Goal: Communication & Community: Participate in discussion

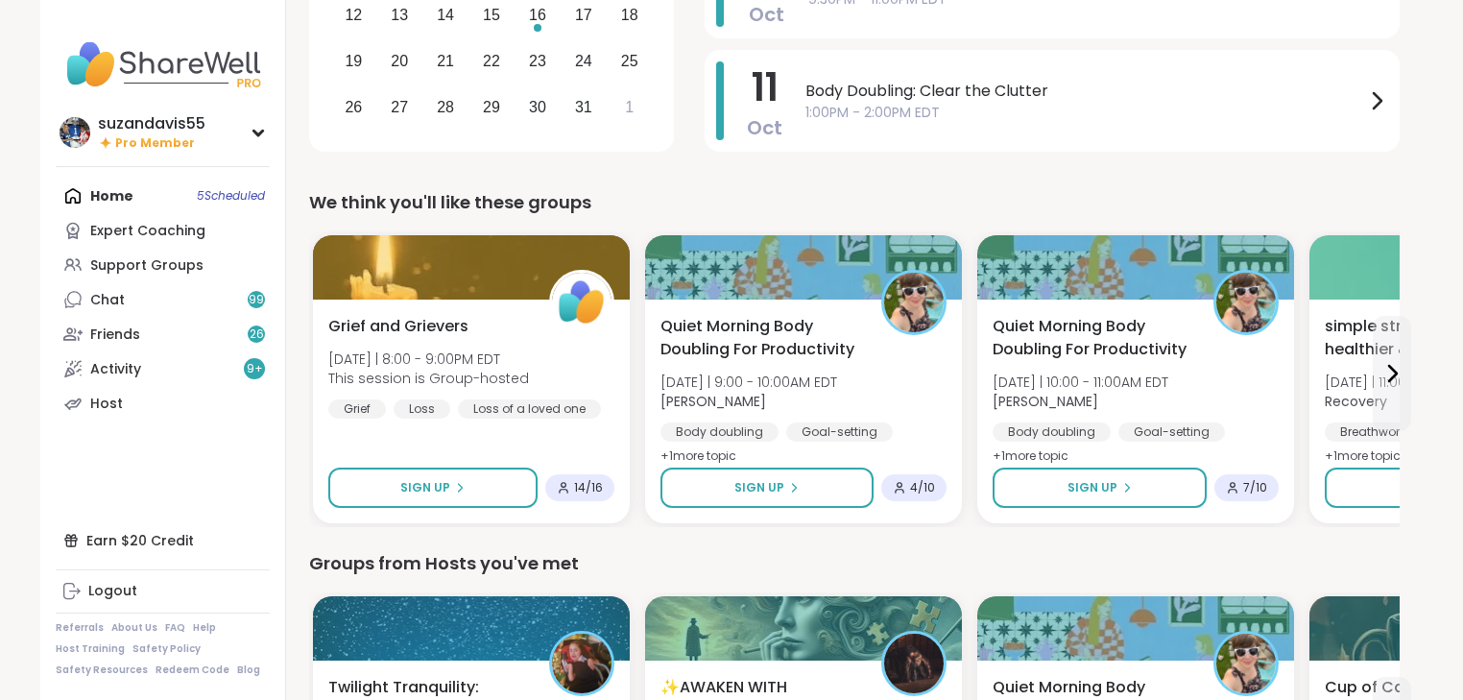
scroll to position [461, 0]
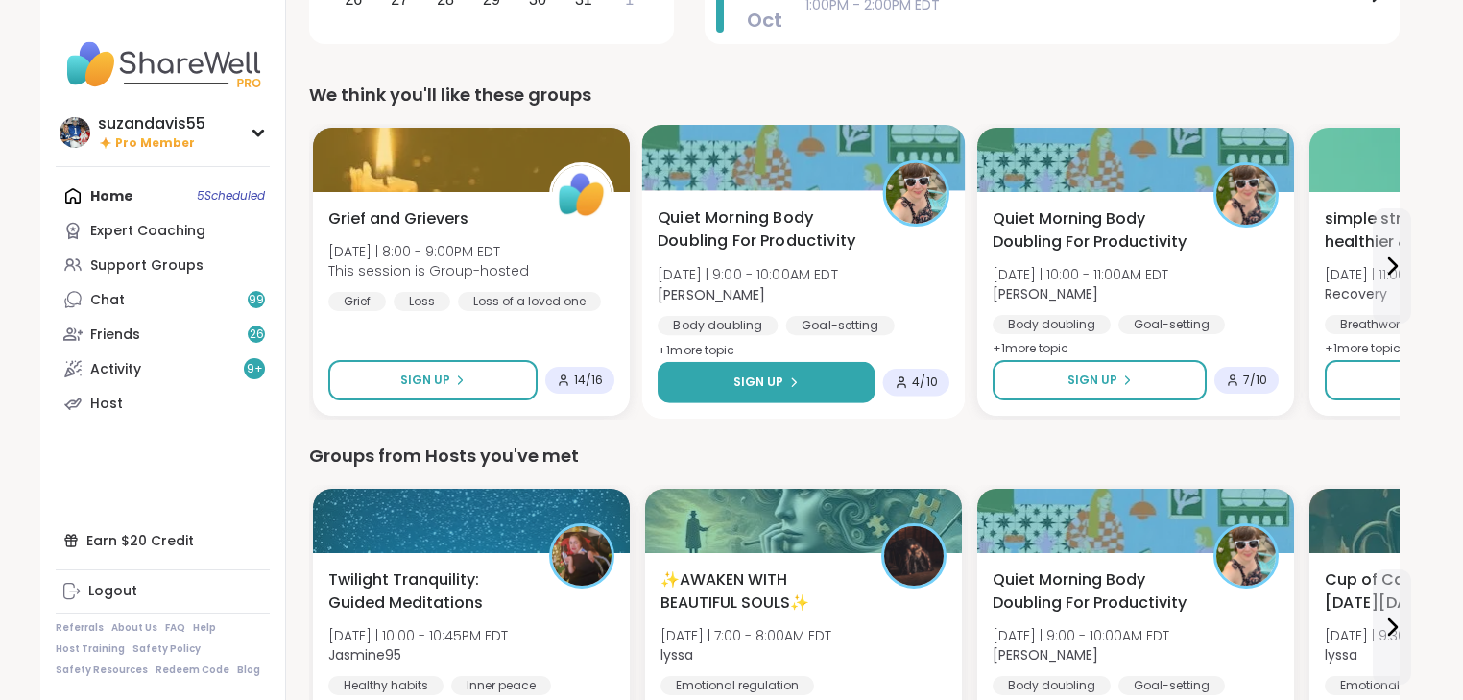
click at [805, 376] on button "Sign Up" at bounding box center [765, 382] width 217 height 41
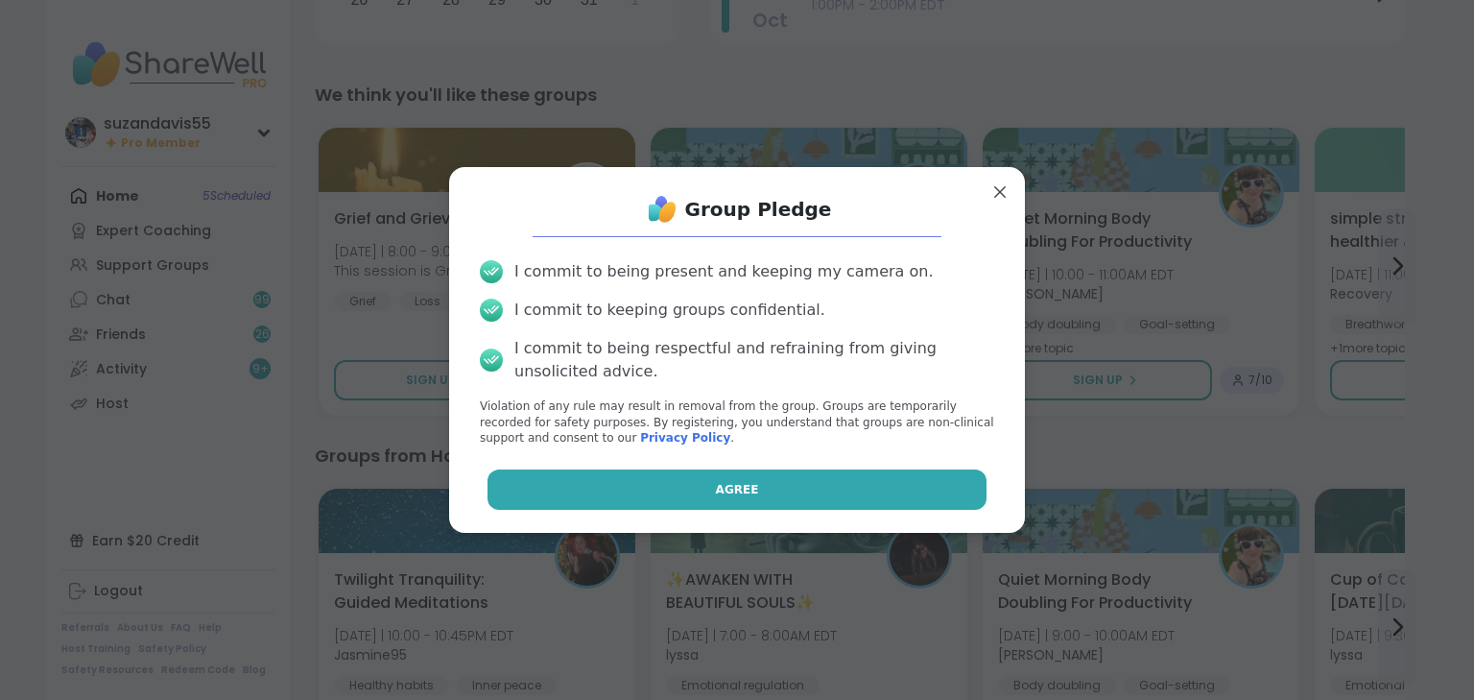
click at [781, 488] on button "Agree" at bounding box center [738, 489] width 500 height 40
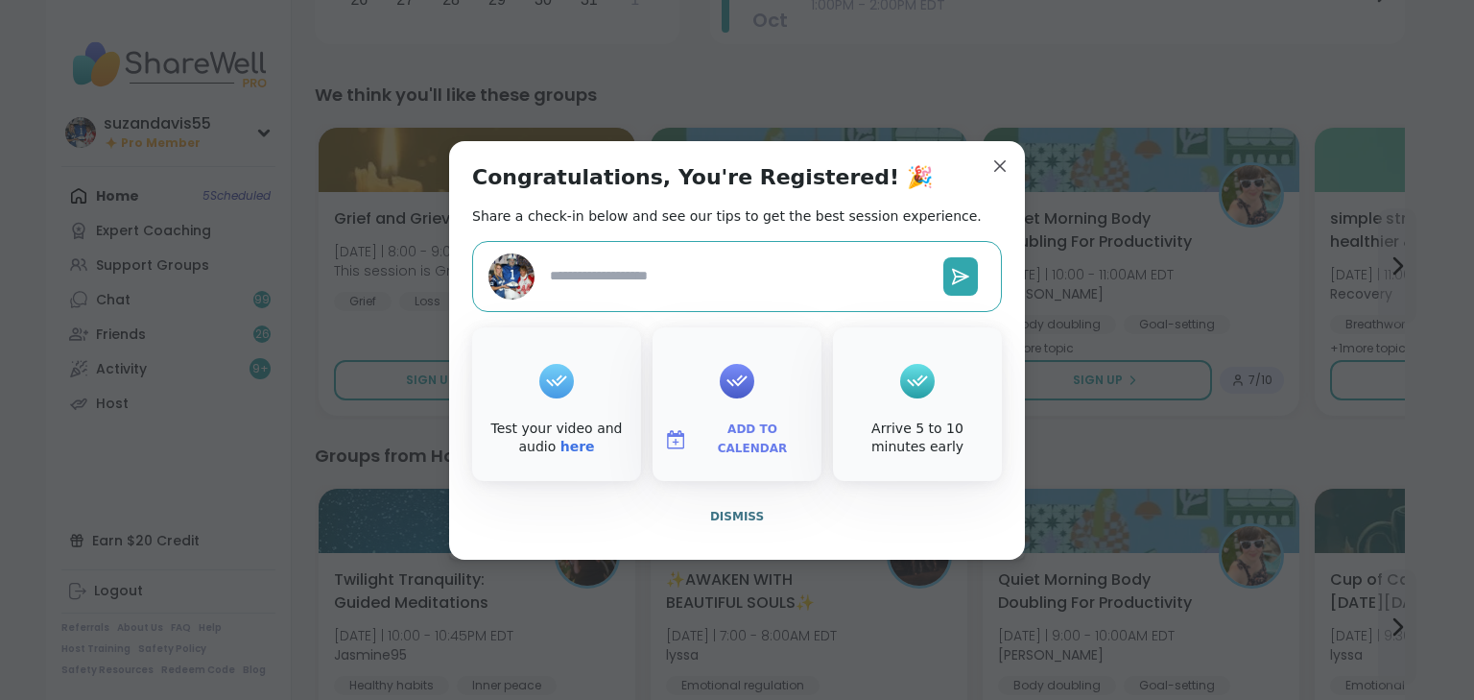
type textarea "*"
click at [720, 439] on span "Add to Calendar" at bounding box center [752, 438] width 115 height 37
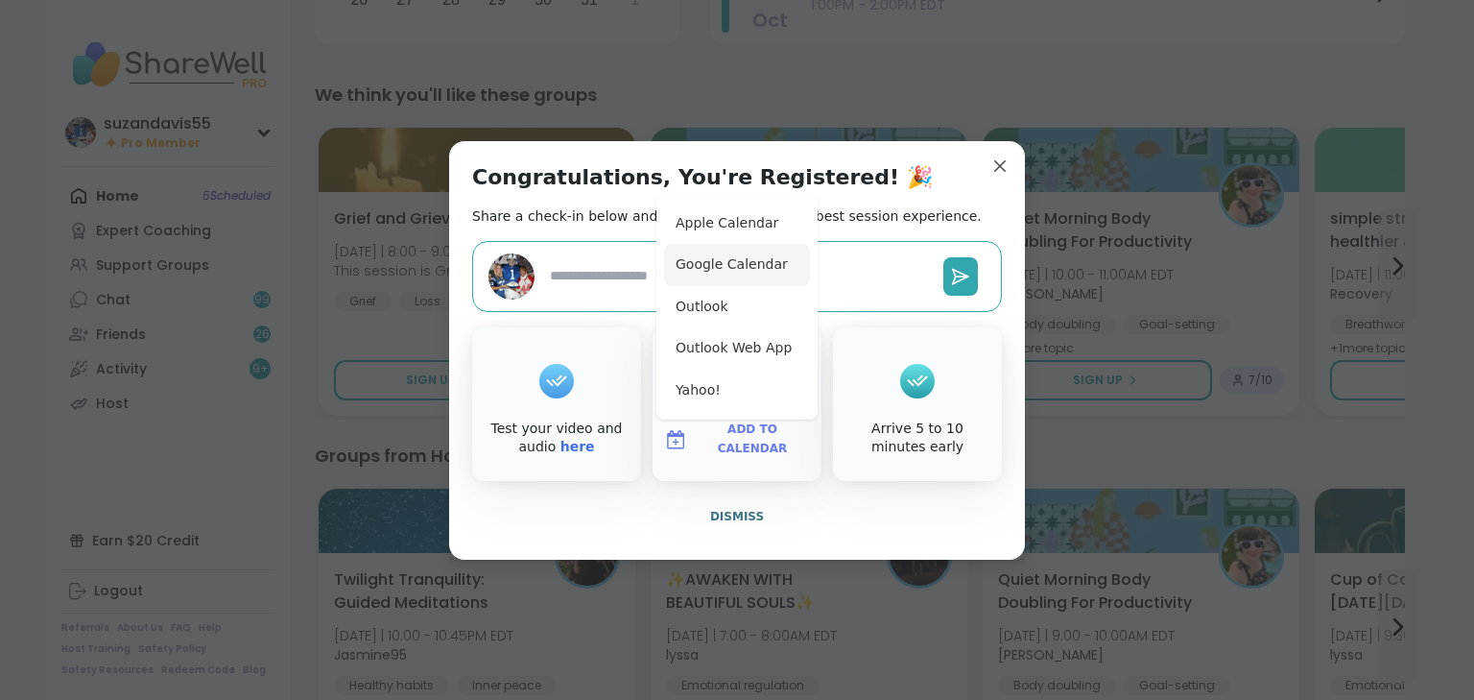
click at [725, 267] on button "Google Calendar" at bounding box center [737, 265] width 146 height 42
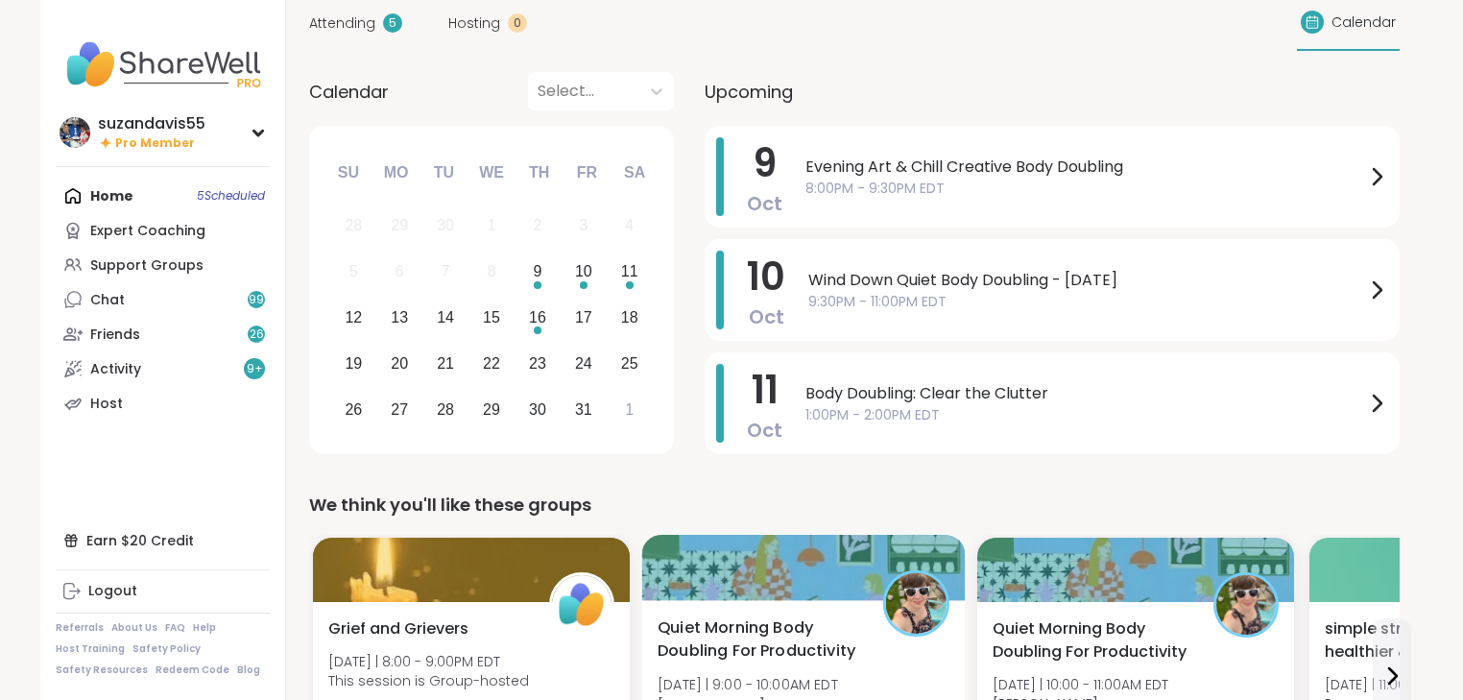
scroll to position [0, 0]
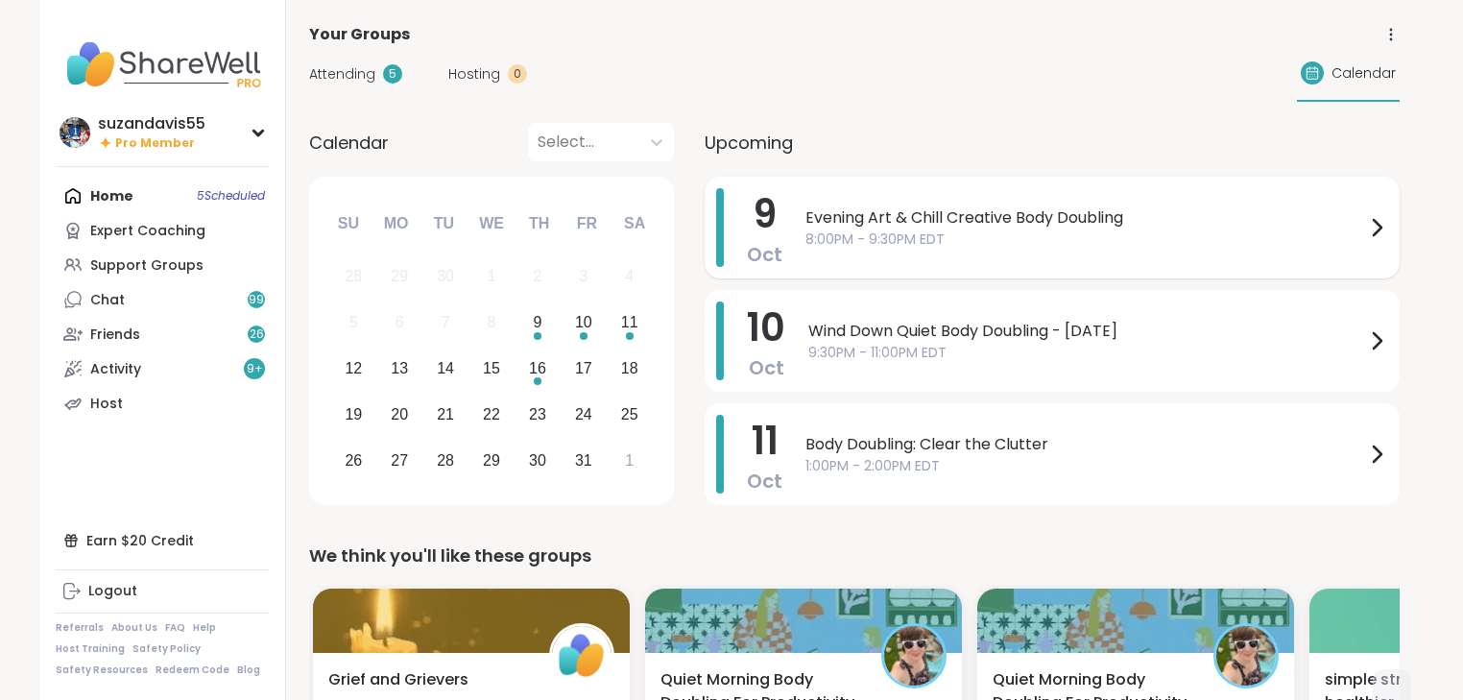
click at [1145, 229] on span "8:00PM - 9:30PM EDT" at bounding box center [1085, 239] width 560 height 20
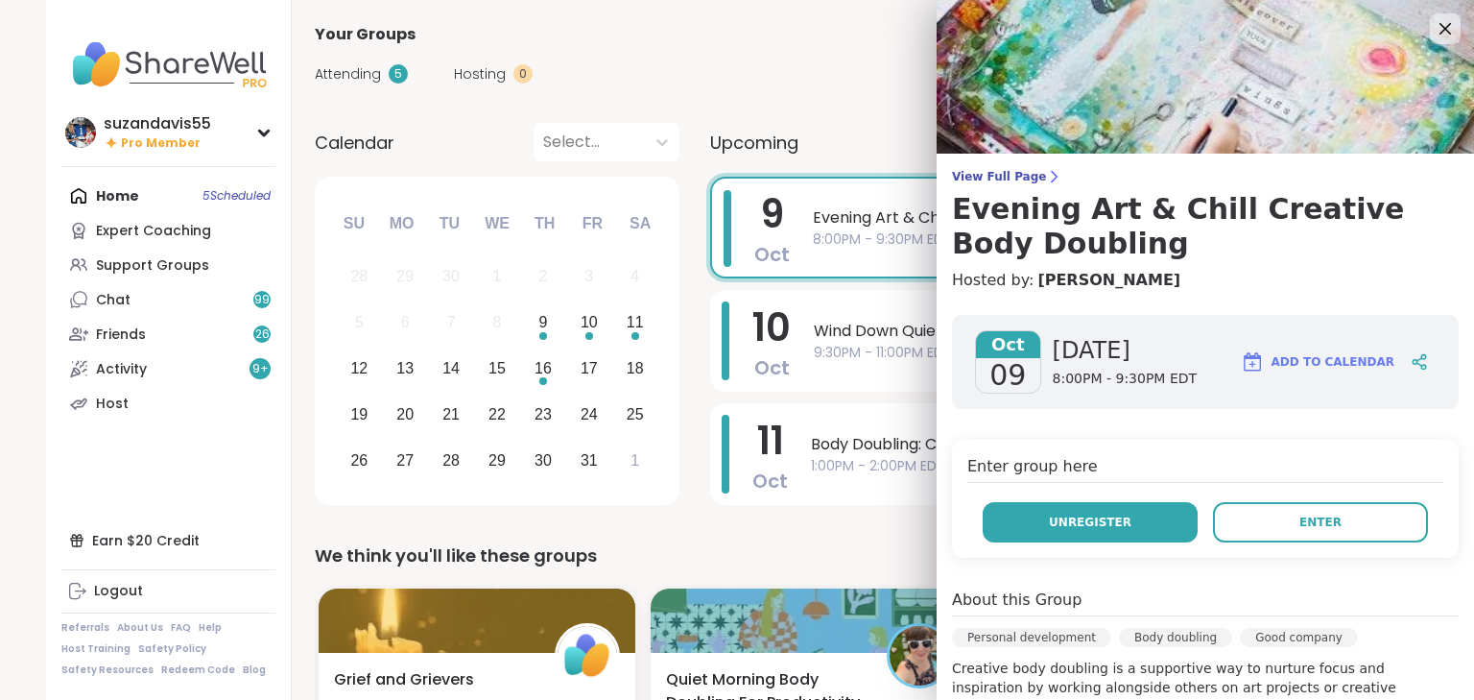
click at [1078, 514] on span "Unregister" at bounding box center [1090, 521] width 83 height 17
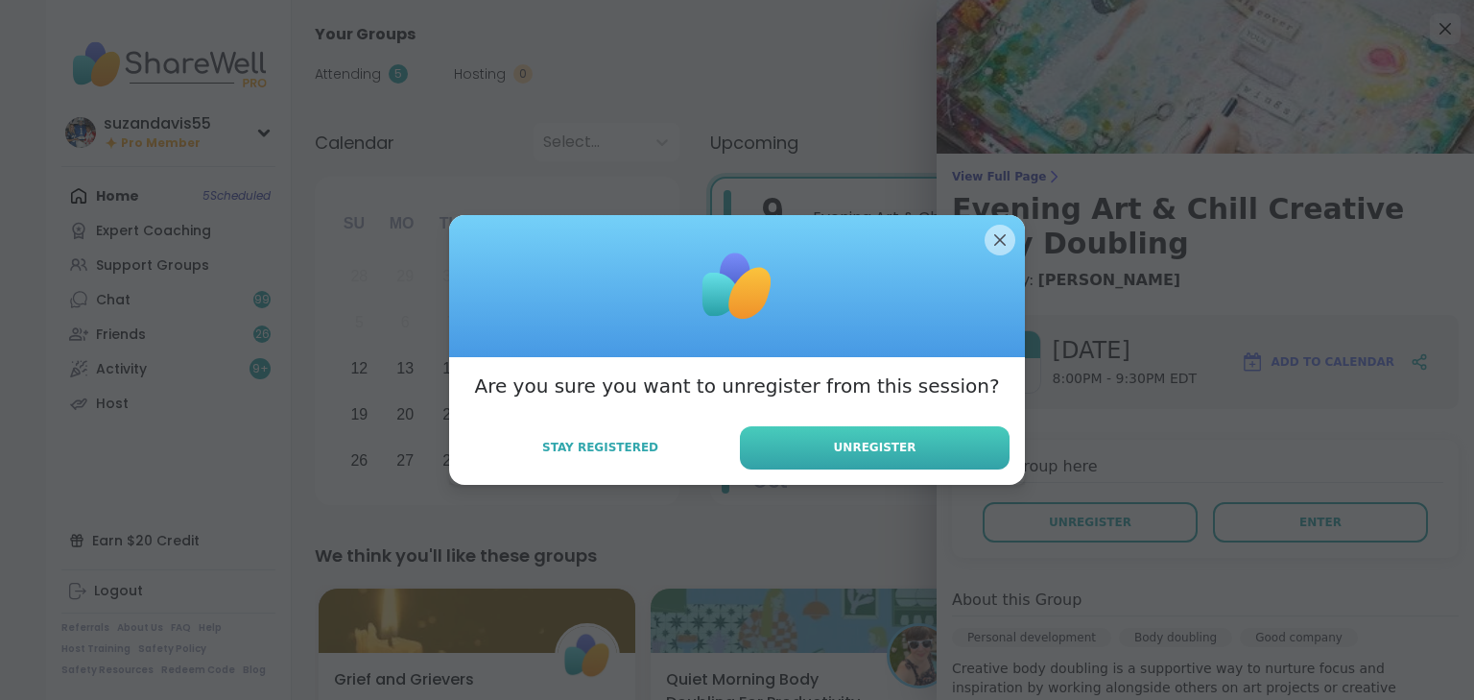
click at [881, 439] on span "Unregister" at bounding box center [875, 447] width 83 height 17
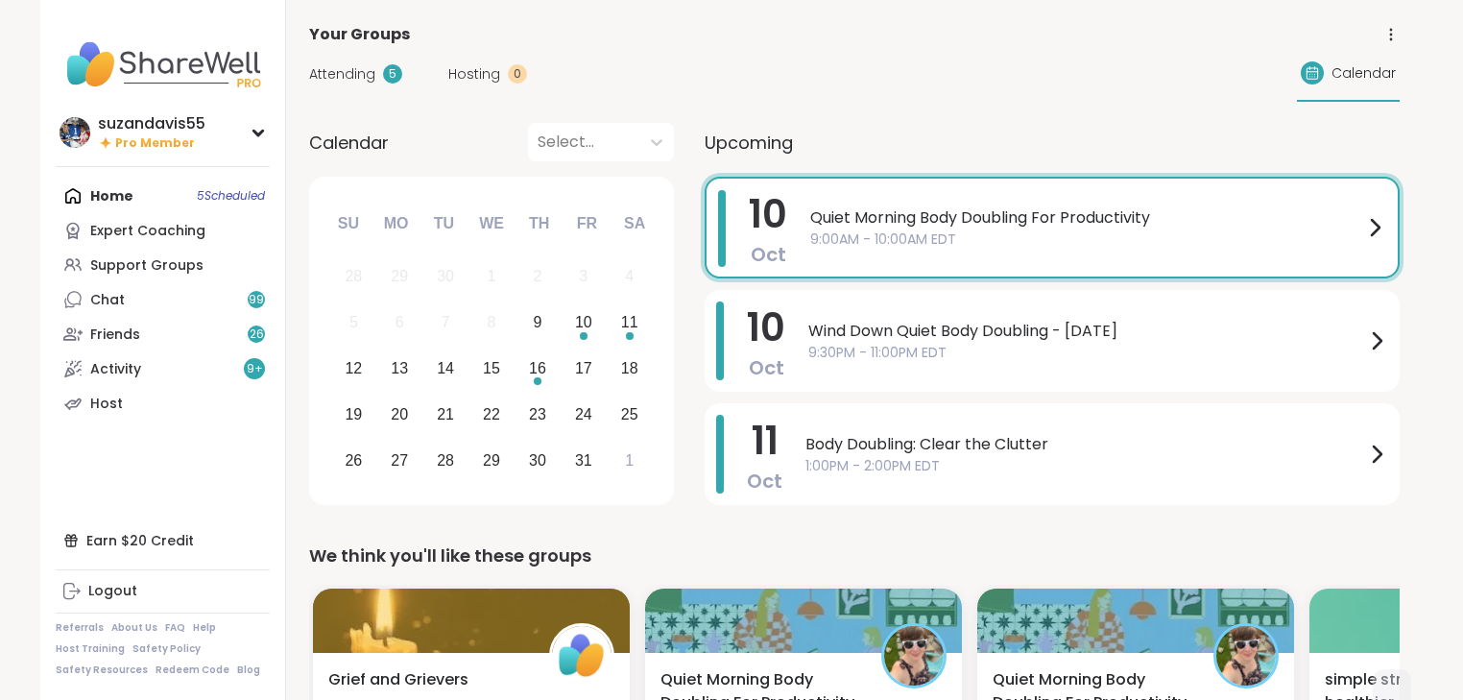
click at [990, 229] on span "9:00AM - 10:00AM EDT" at bounding box center [1086, 239] width 553 height 20
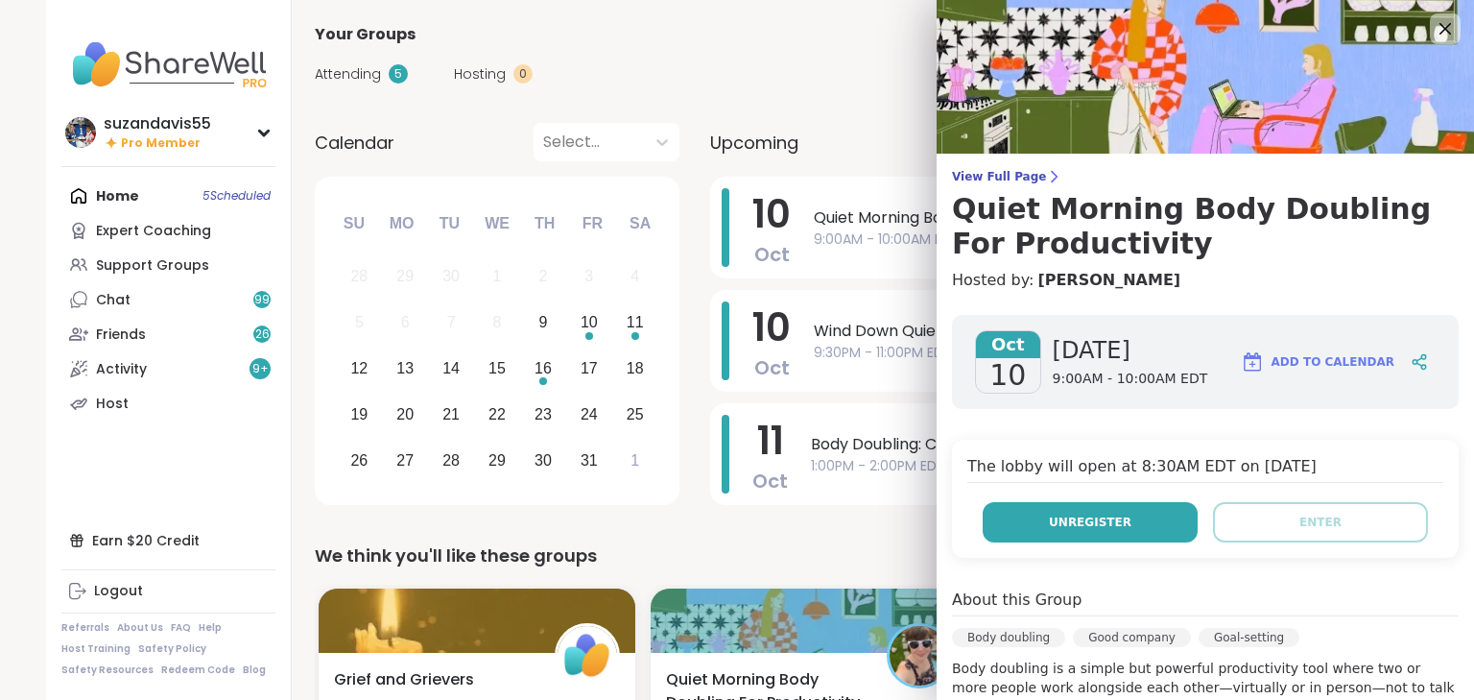
click at [1057, 519] on span "Unregister" at bounding box center [1090, 521] width 83 height 17
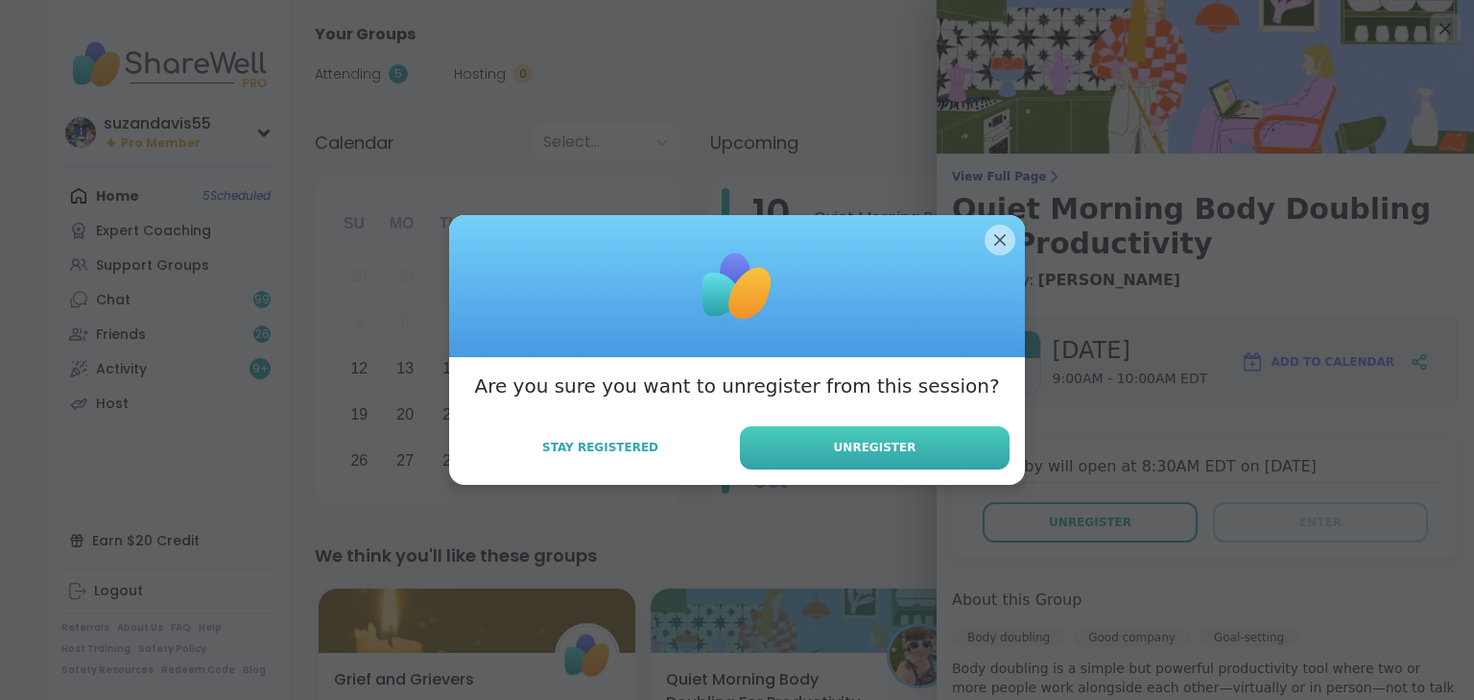
click at [852, 443] on span "Unregister" at bounding box center [875, 447] width 83 height 17
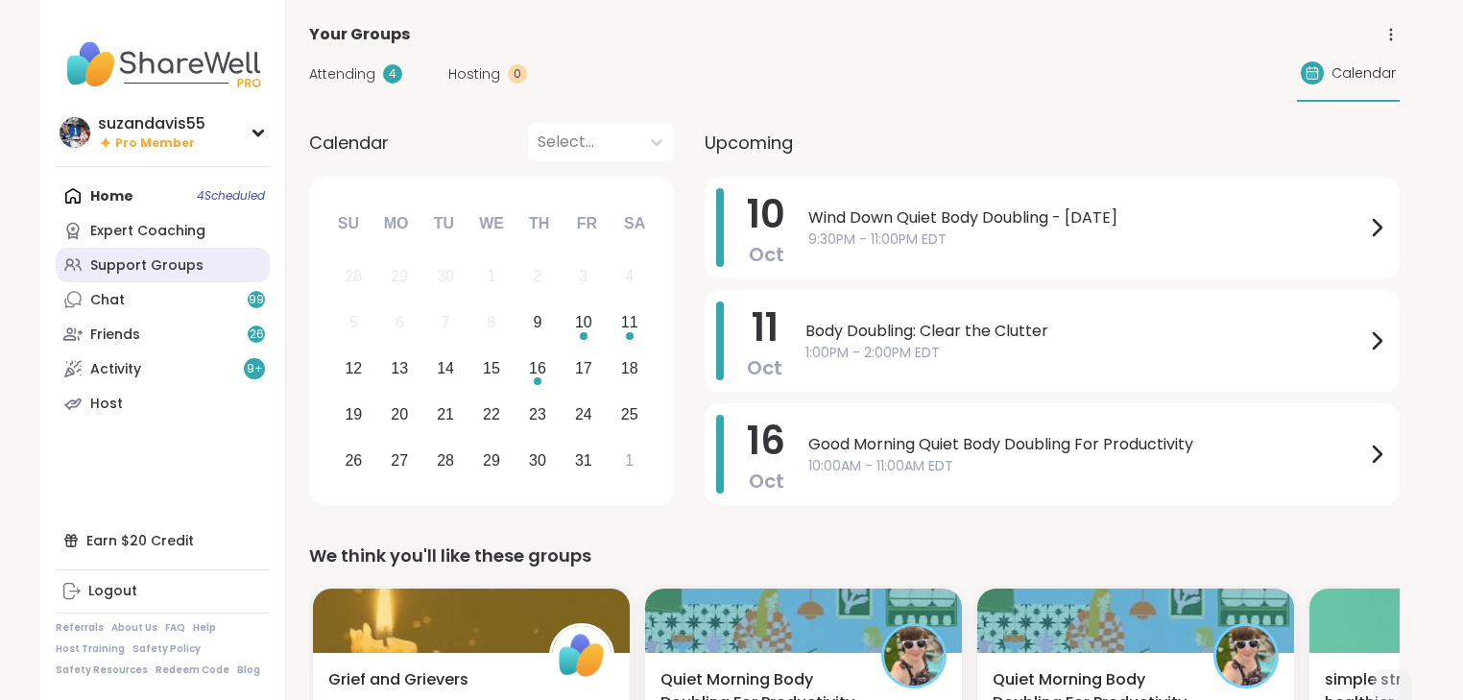
click at [154, 262] on div "Support Groups" at bounding box center [146, 265] width 113 height 19
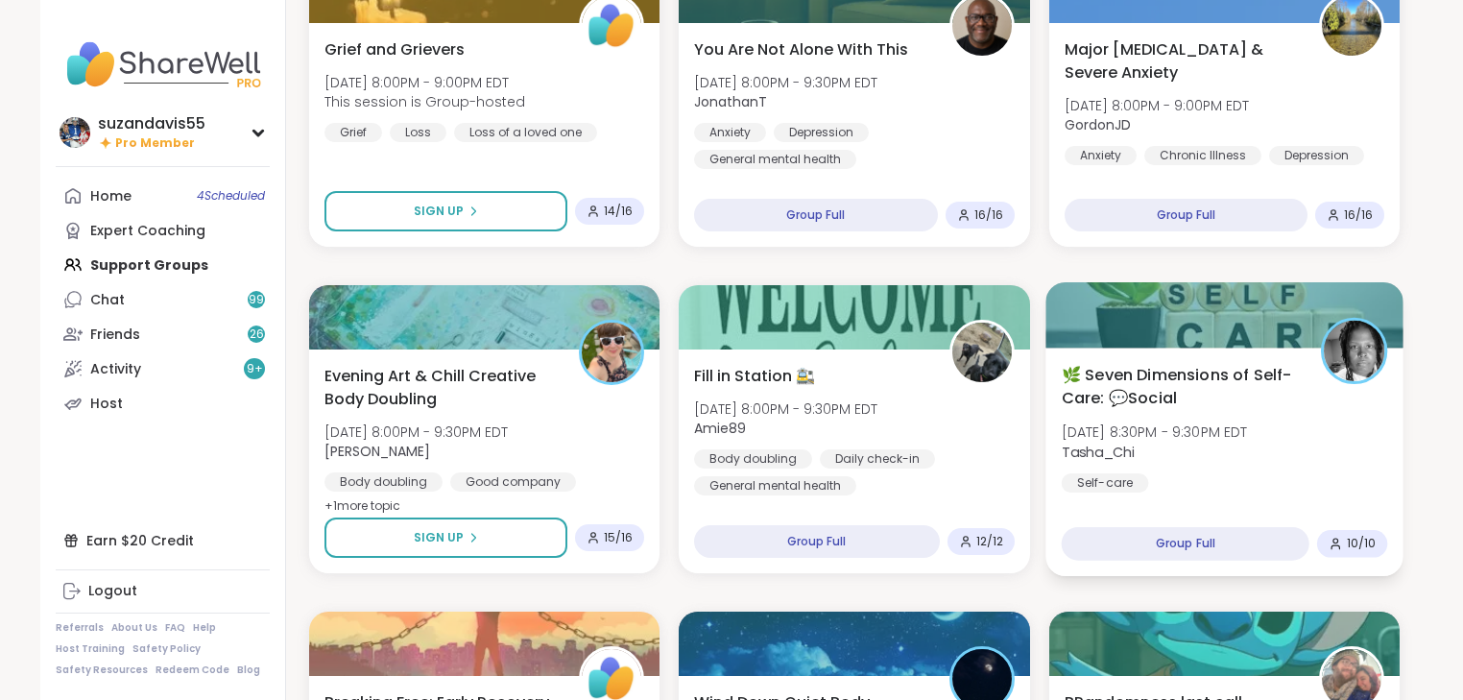
scroll to position [998, 0]
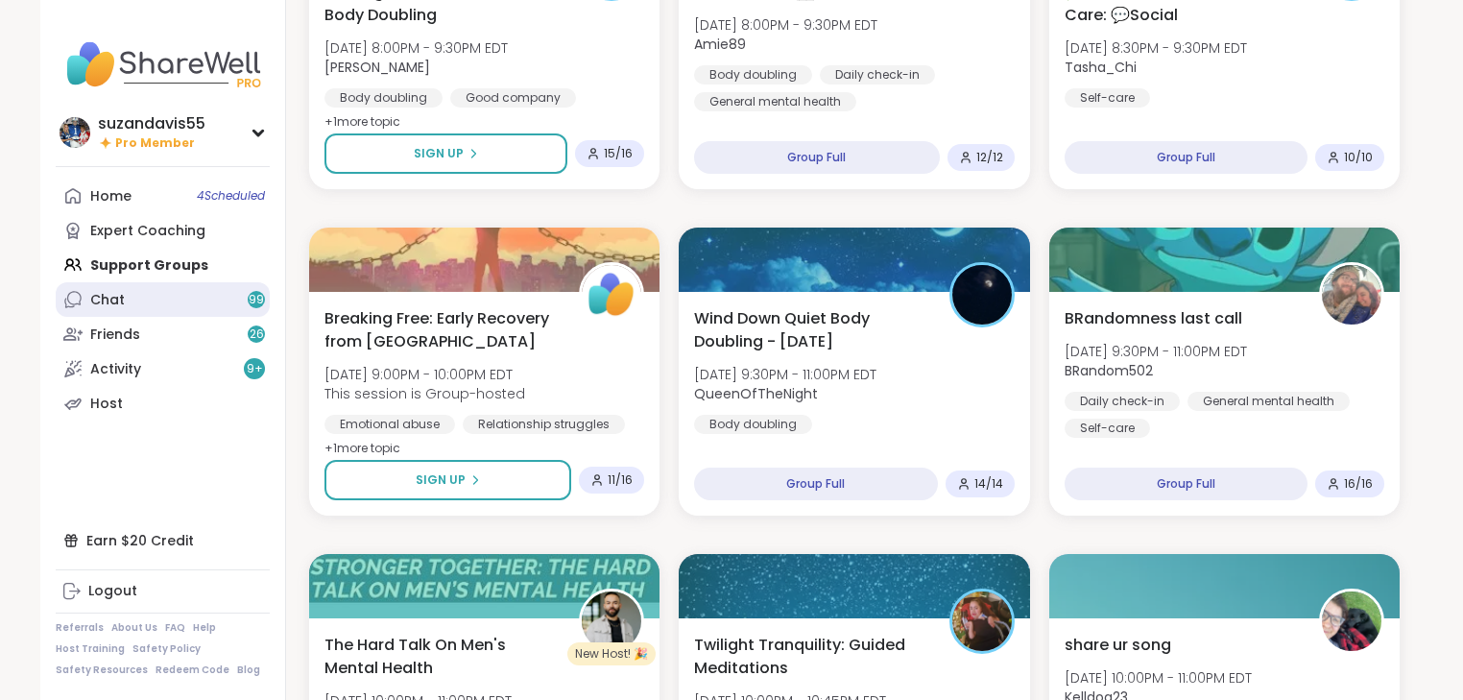
click at [200, 296] on link "Chat 99" at bounding box center [163, 299] width 214 height 35
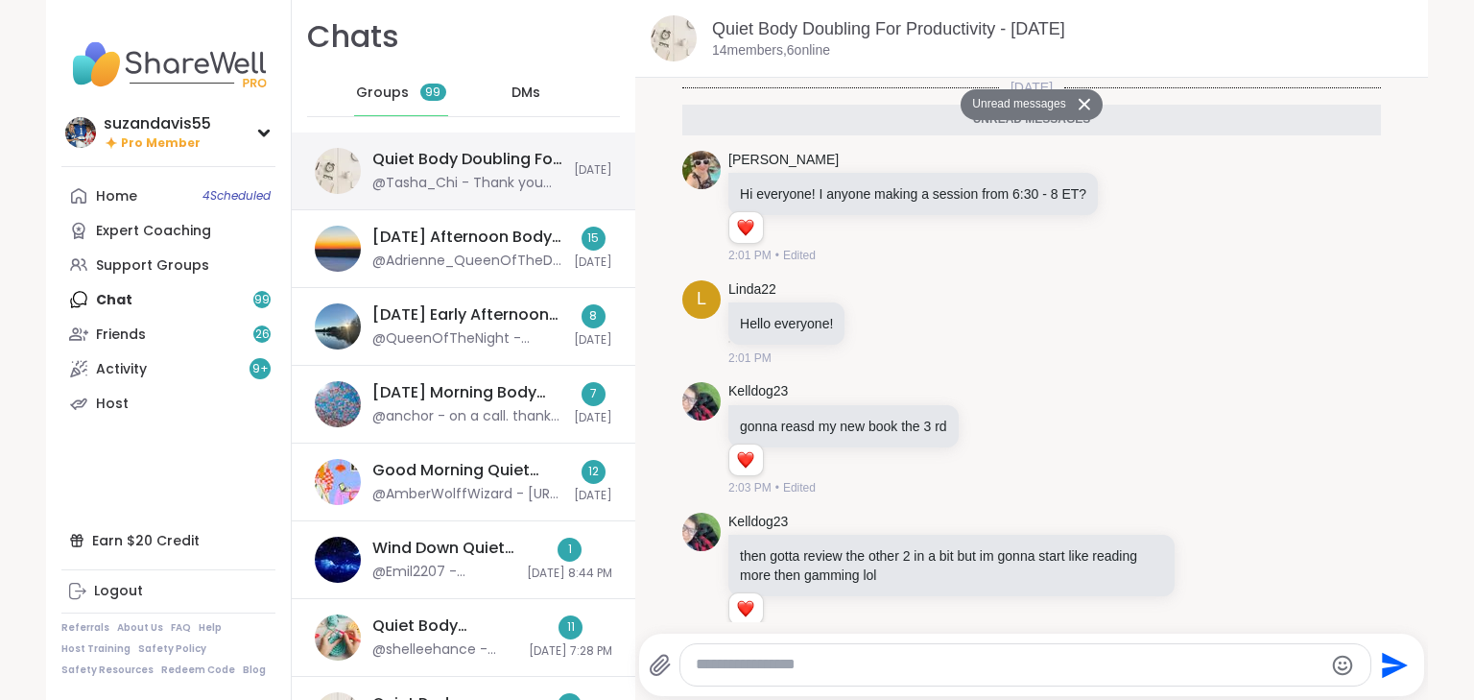
scroll to position [2776, 0]
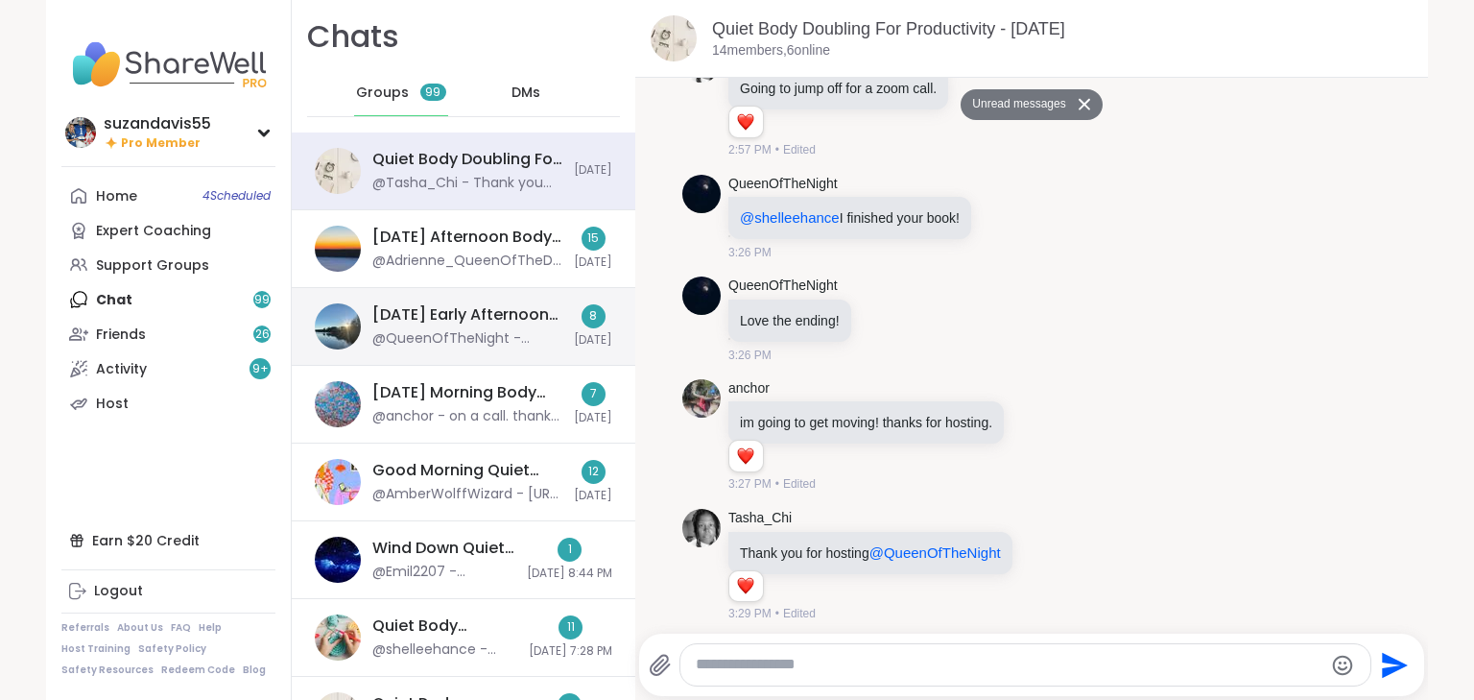
click at [452, 329] on div "@QueenOfTheNight - Doesn’t matter how many pages you read as long as you’re mak…" at bounding box center [467, 338] width 190 height 19
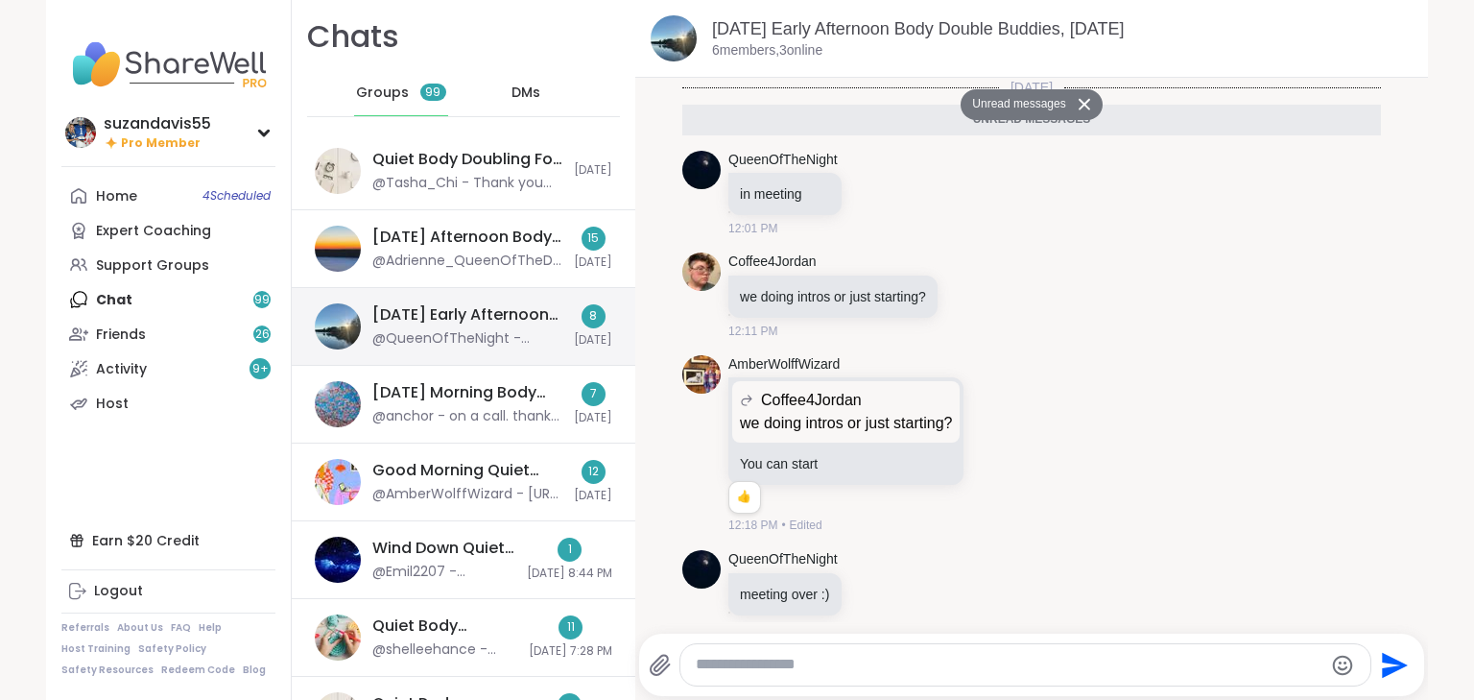
scroll to position [595, 0]
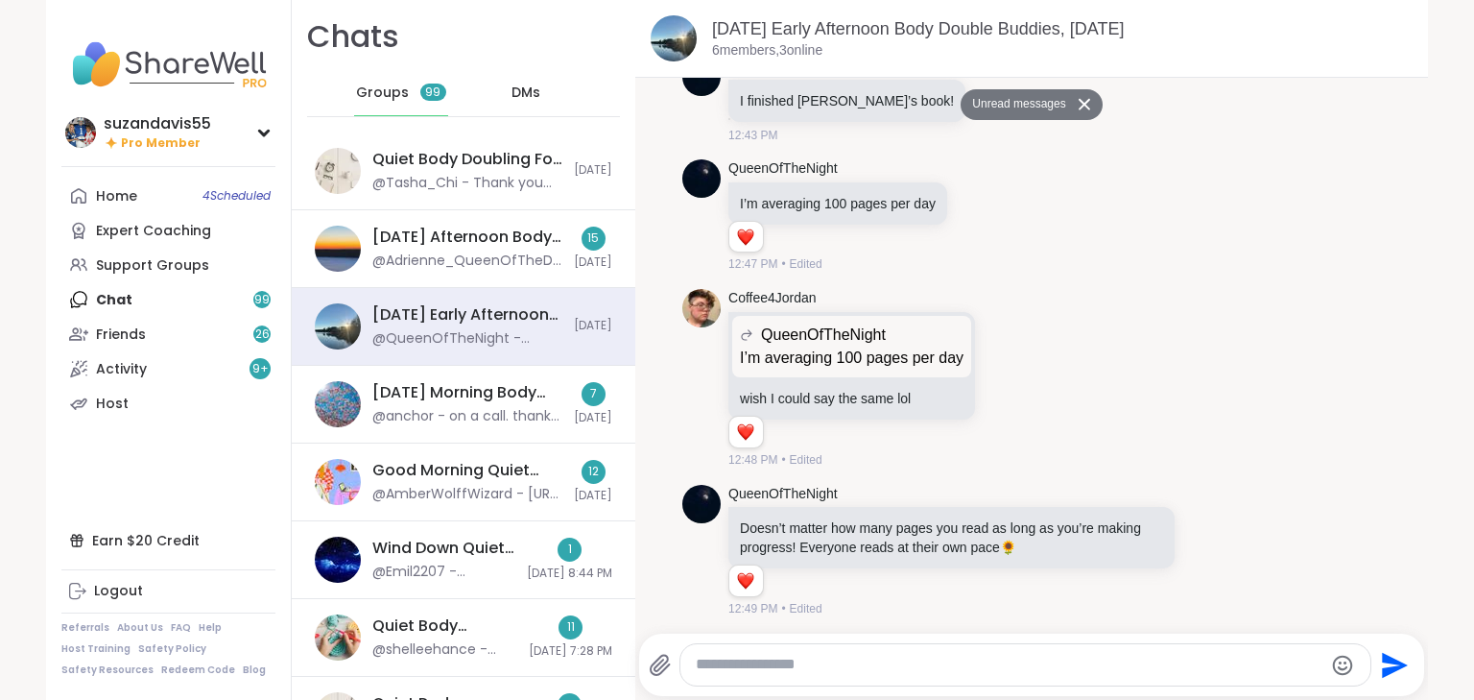
click at [727, 665] on textarea "Type your message" at bounding box center [1009, 665] width 627 height 20
type textarea "**********"
click at [1384, 655] on icon "Send" at bounding box center [1397, 665] width 26 height 26
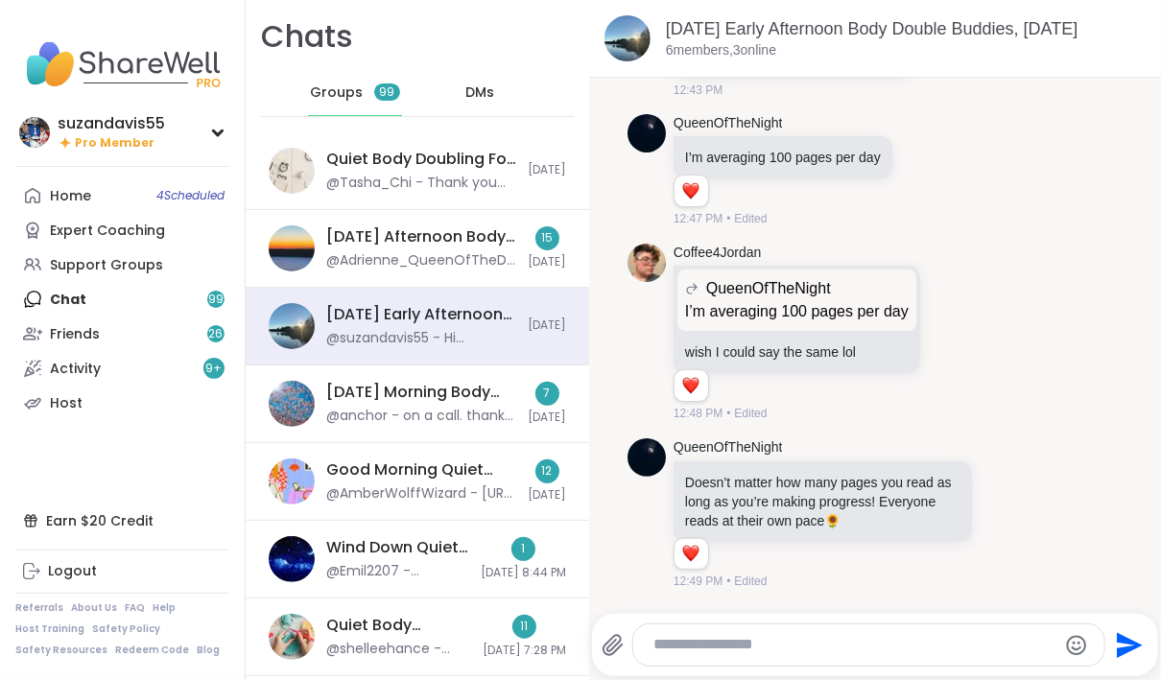
scroll to position [709, 0]
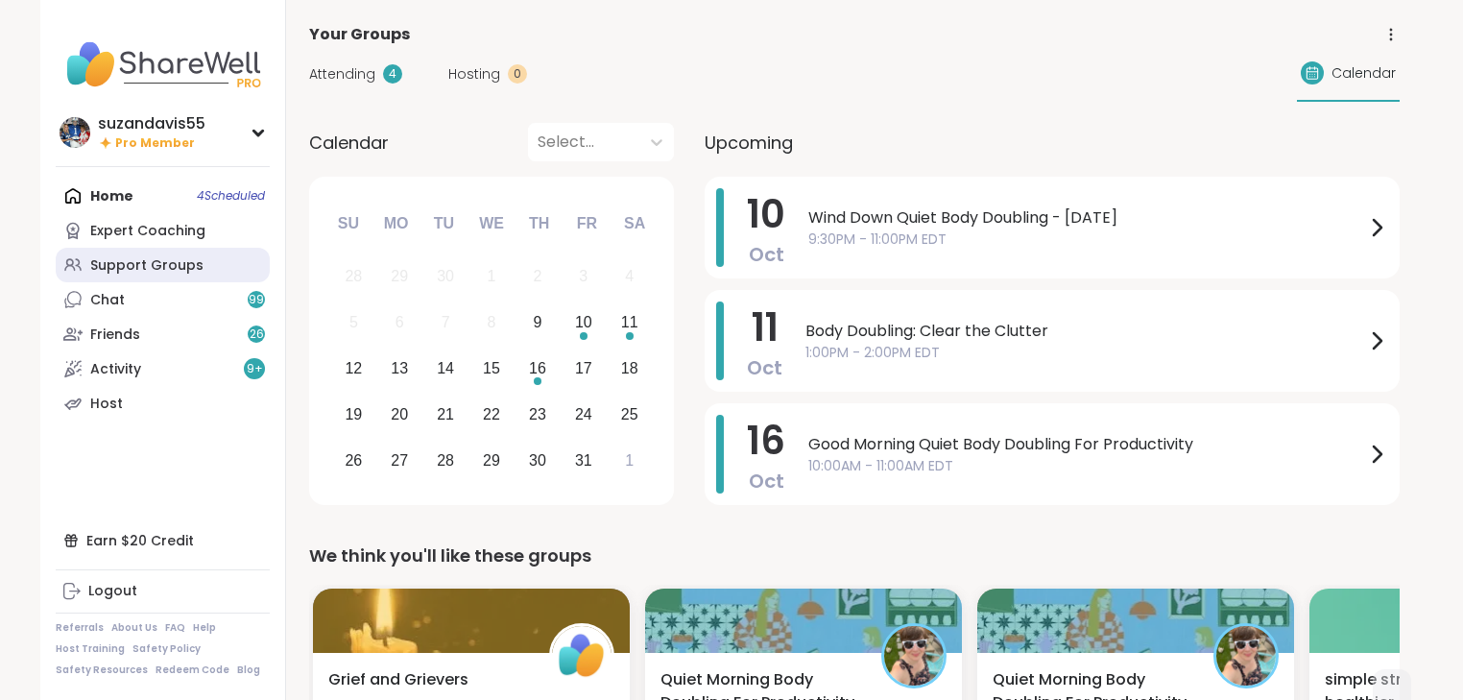
click at [131, 259] on div "Support Groups" at bounding box center [146, 265] width 113 height 19
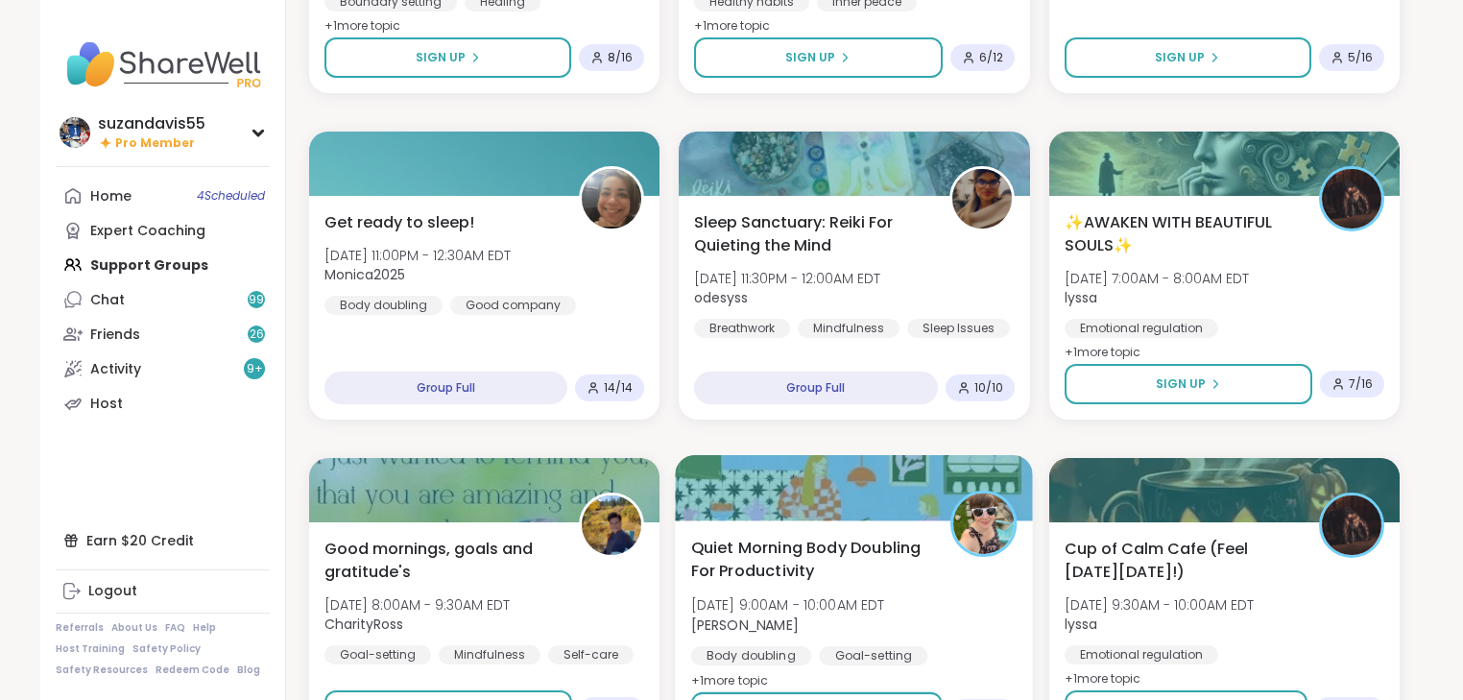
scroll to position [1766, 0]
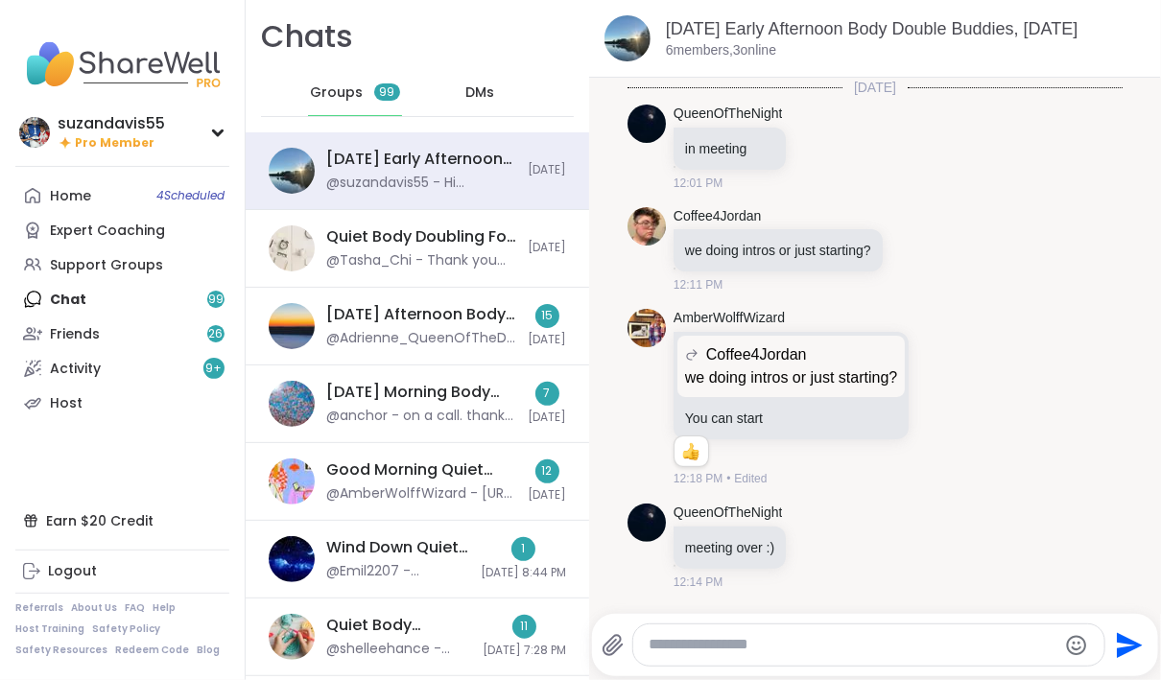
scroll to position [709, 0]
